Goal: Find specific page/section: Find specific page/section

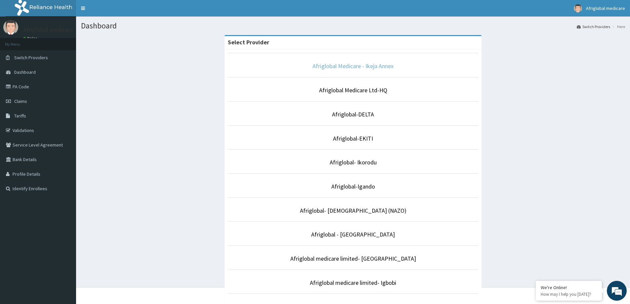
click at [361, 67] on link "Afriglobal Medicare - Ikeja Annex" at bounding box center [352, 66] width 81 height 8
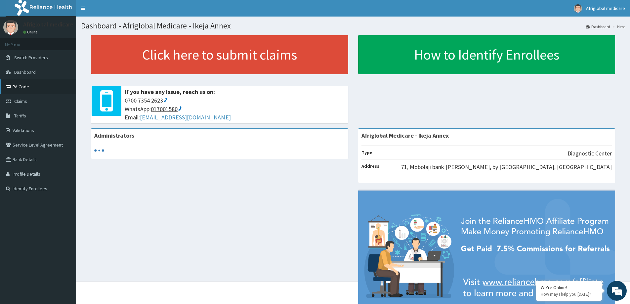
click at [22, 92] on link "PA Code" at bounding box center [38, 86] width 76 height 15
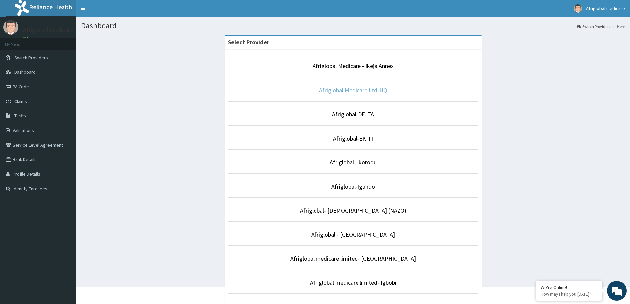
click at [345, 89] on link "Afriglobal Medicare Ltd-HQ" at bounding box center [353, 90] width 68 height 8
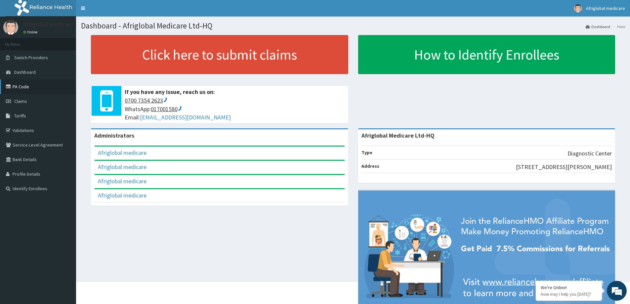
click at [21, 87] on link "PA Code" at bounding box center [38, 86] width 76 height 15
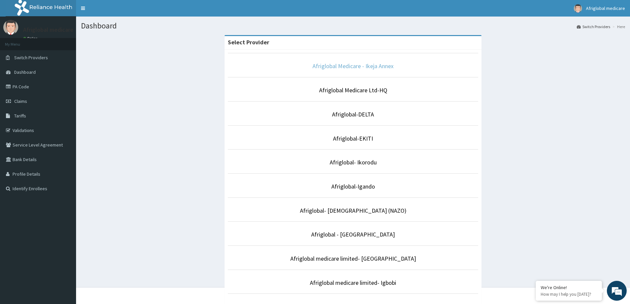
click at [368, 66] on link "Afriglobal Medicare - Ikeja Annex" at bounding box center [352, 66] width 81 height 8
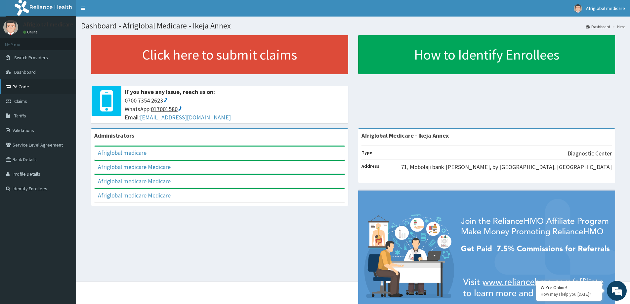
click at [26, 94] on link "PA Code" at bounding box center [38, 86] width 76 height 15
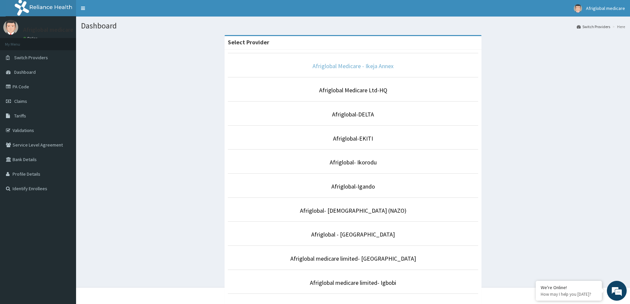
click at [341, 64] on link "Afriglobal Medicare - Ikeja Annex" at bounding box center [352, 66] width 81 height 8
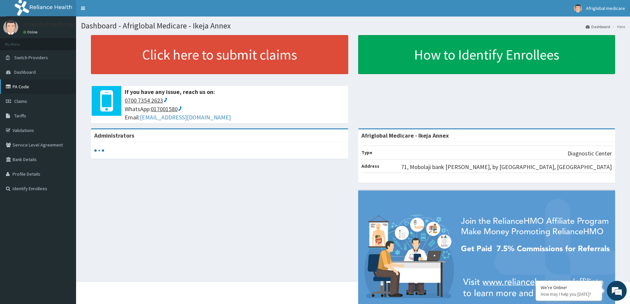
click at [14, 87] on link "PA Code" at bounding box center [38, 86] width 76 height 15
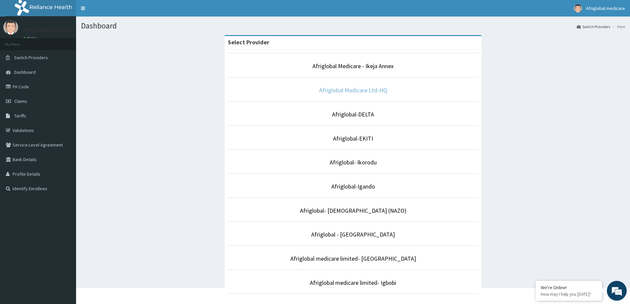
click at [357, 91] on link "Afriglobal Medicare Ltd-HQ" at bounding box center [353, 90] width 68 height 8
